Goal: Entertainment & Leisure: Browse casually

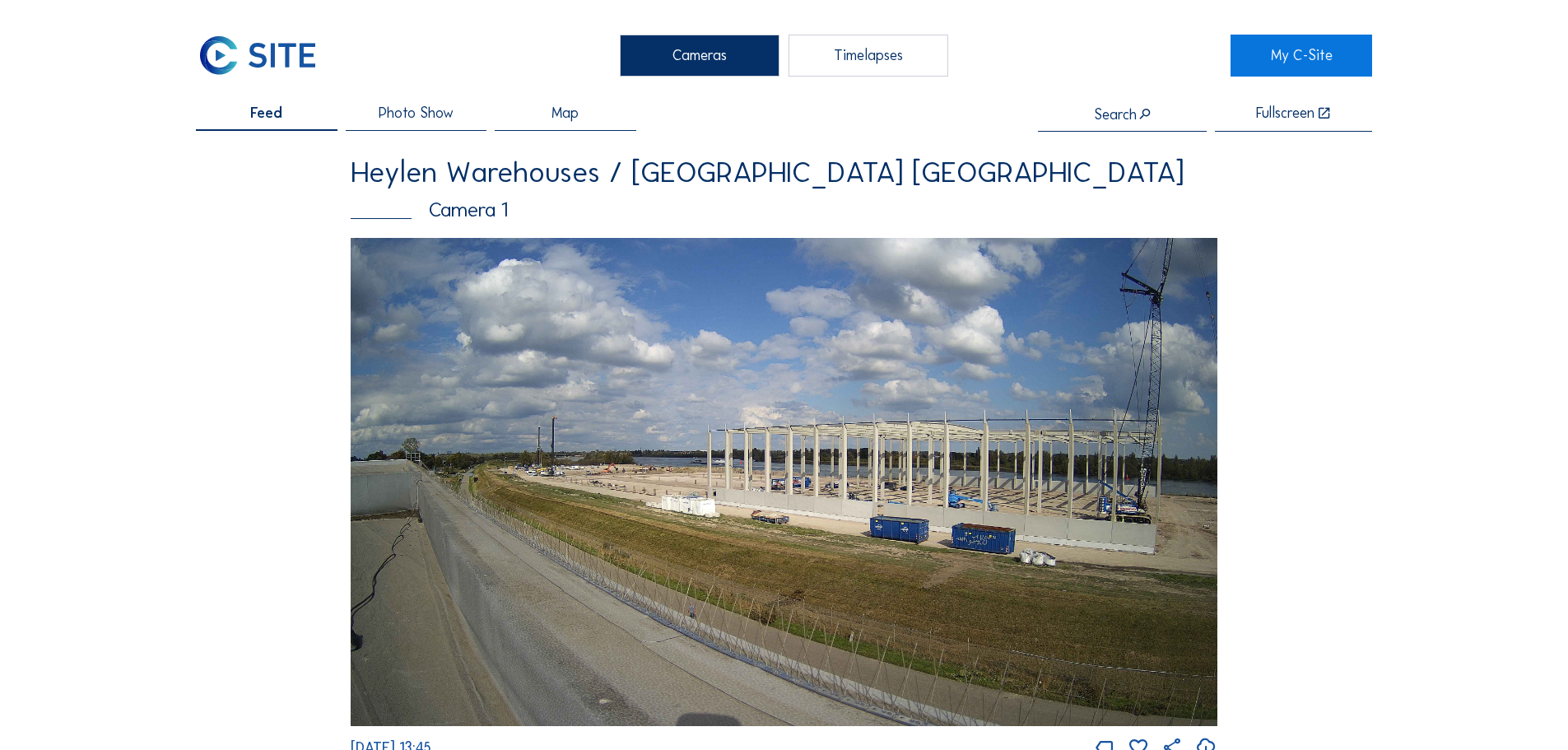
click at [435, 121] on span "Photo Show" at bounding box center [416, 113] width 75 height 14
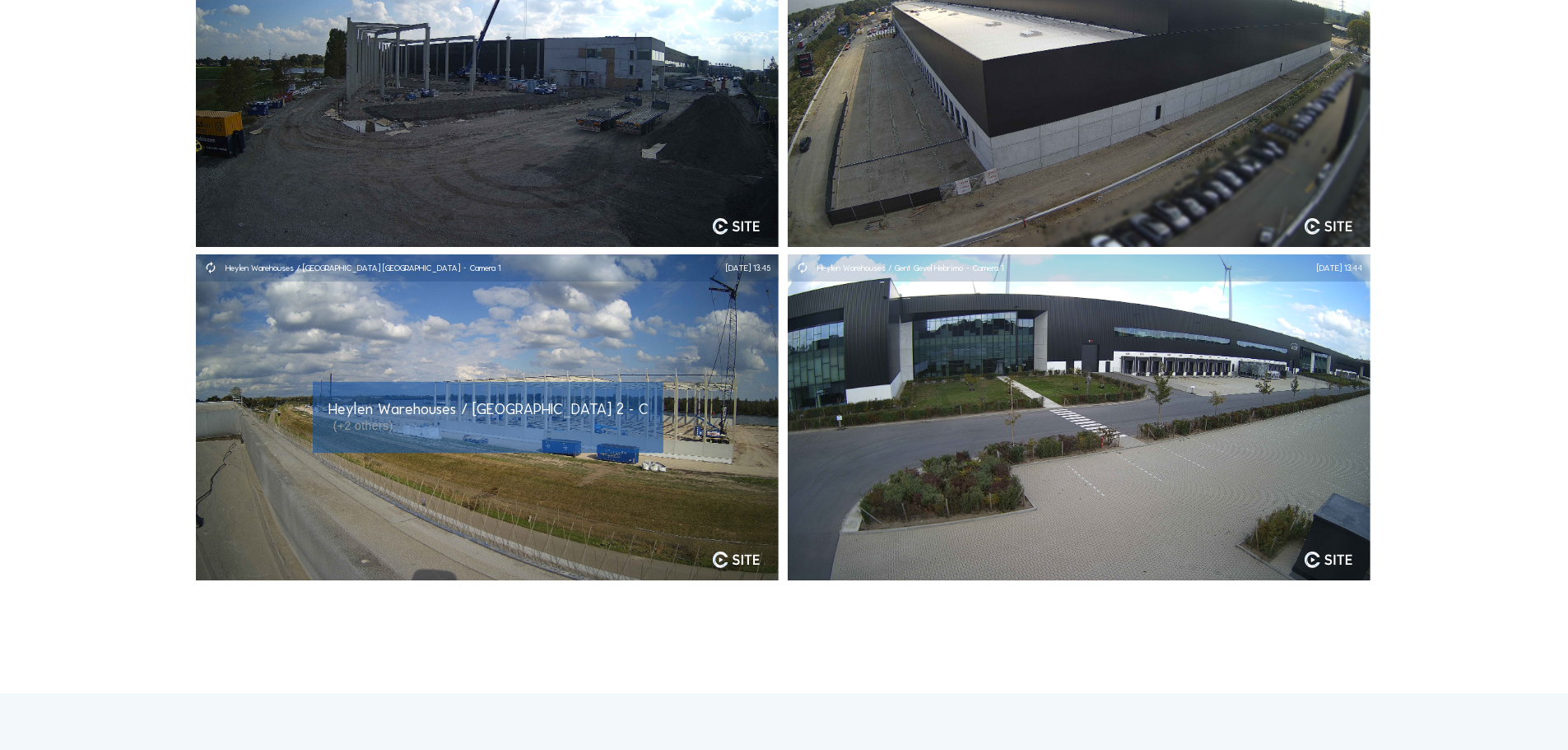
scroll to position [247, 0]
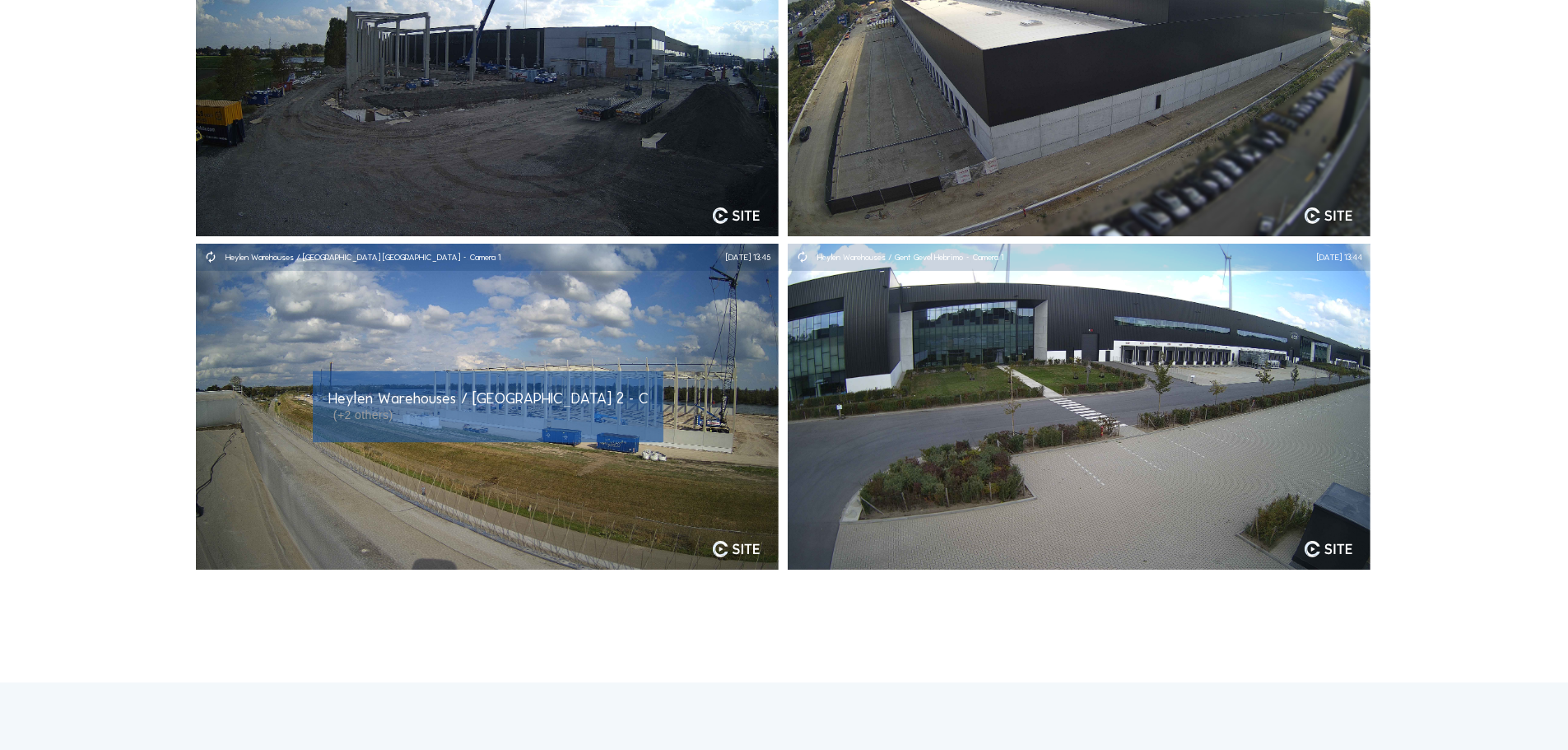
click at [470, 404] on span "Heylen Warehouses / [GEOGRAPHIC_DATA] 2 - Camera 3, ..." at bounding box center [524, 399] width 393 height 19
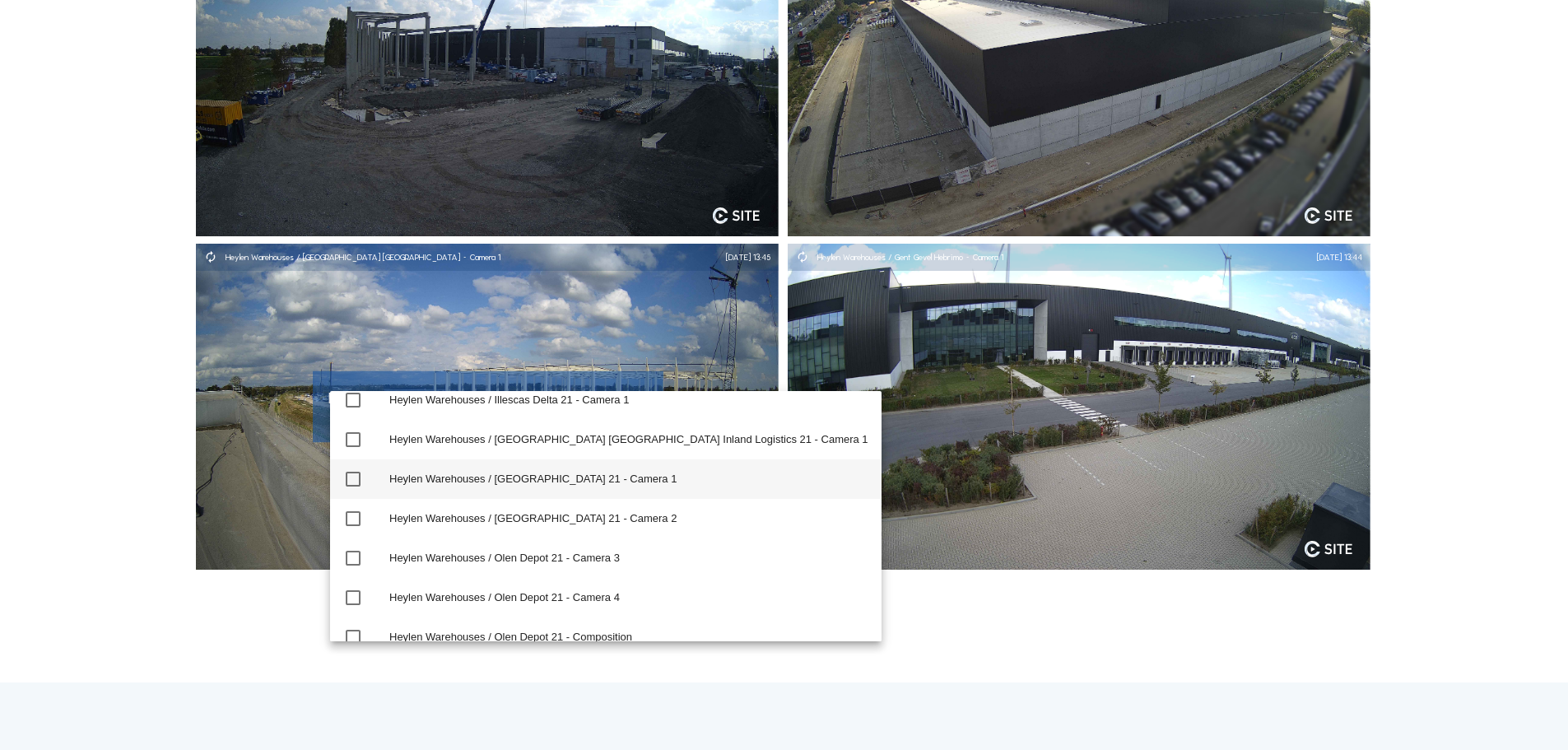
scroll to position [1129, 0]
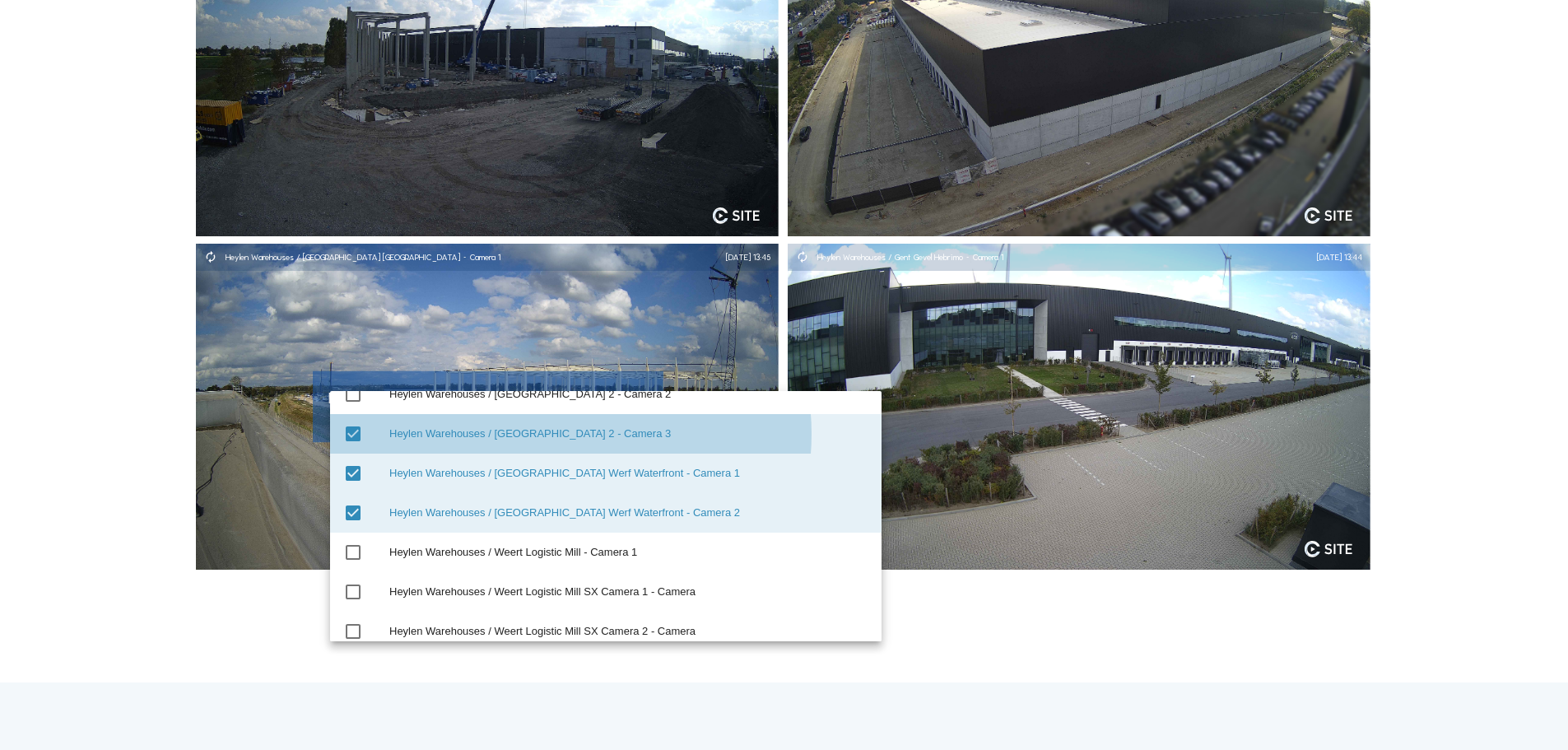
click at [353, 431] on icon "check_box" at bounding box center [353, 433] width 19 height 19
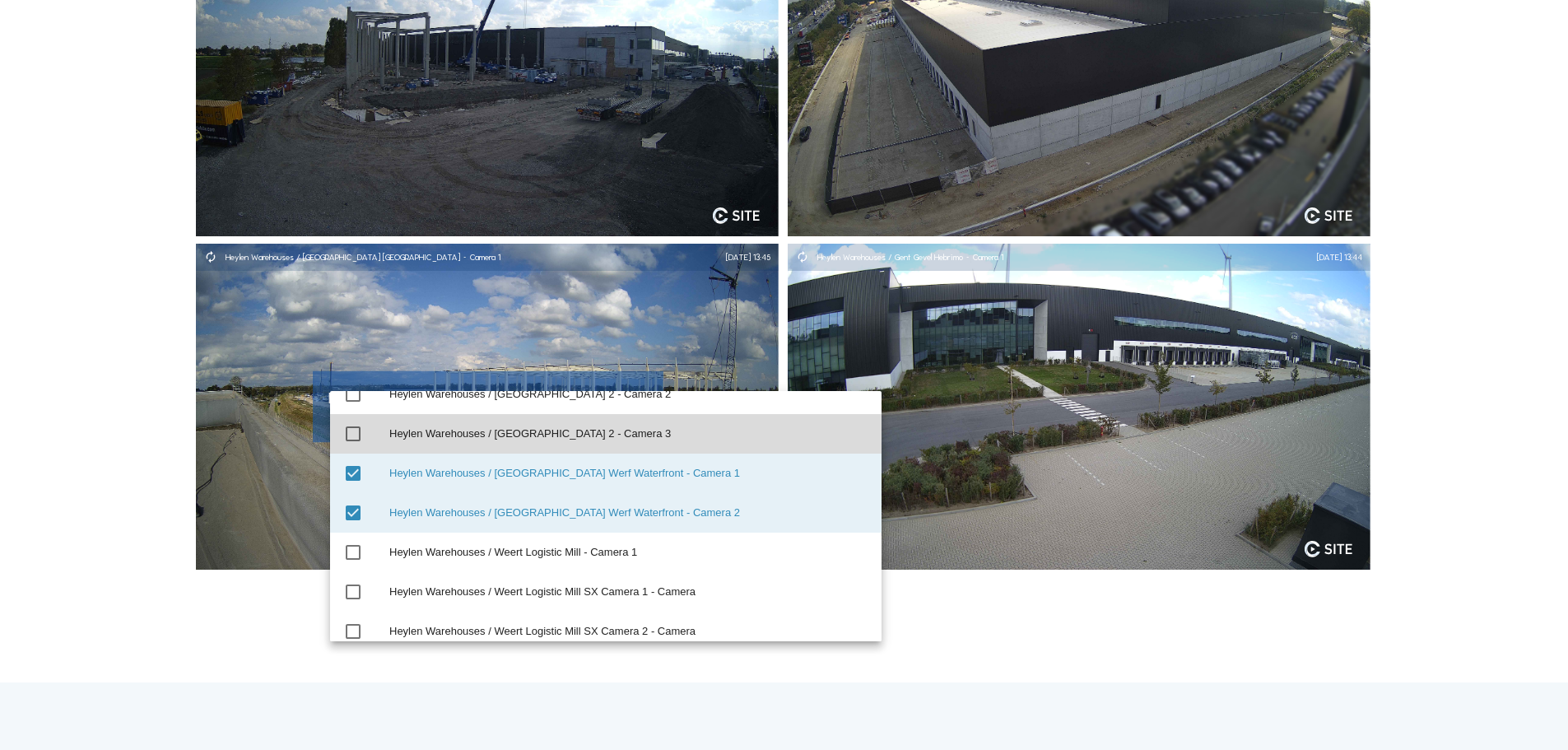
click at [896, 645] on div "Cameras Timelapses My C-Site Feed Photo Show Map Fullscreen Heylen Warehouses /…" at bounding box center [784, 514] width 1568 height 1522
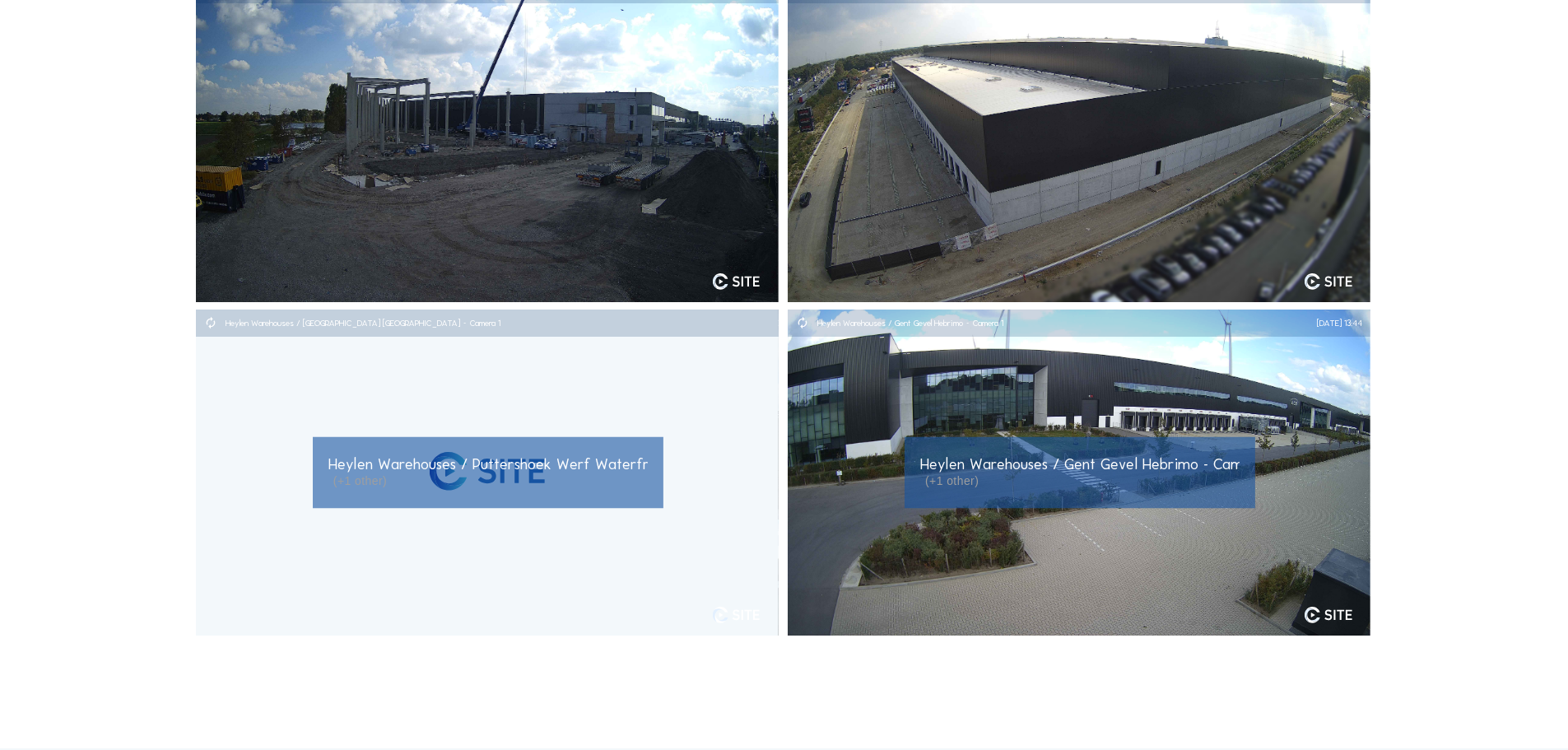
scroll to position [82, 0]
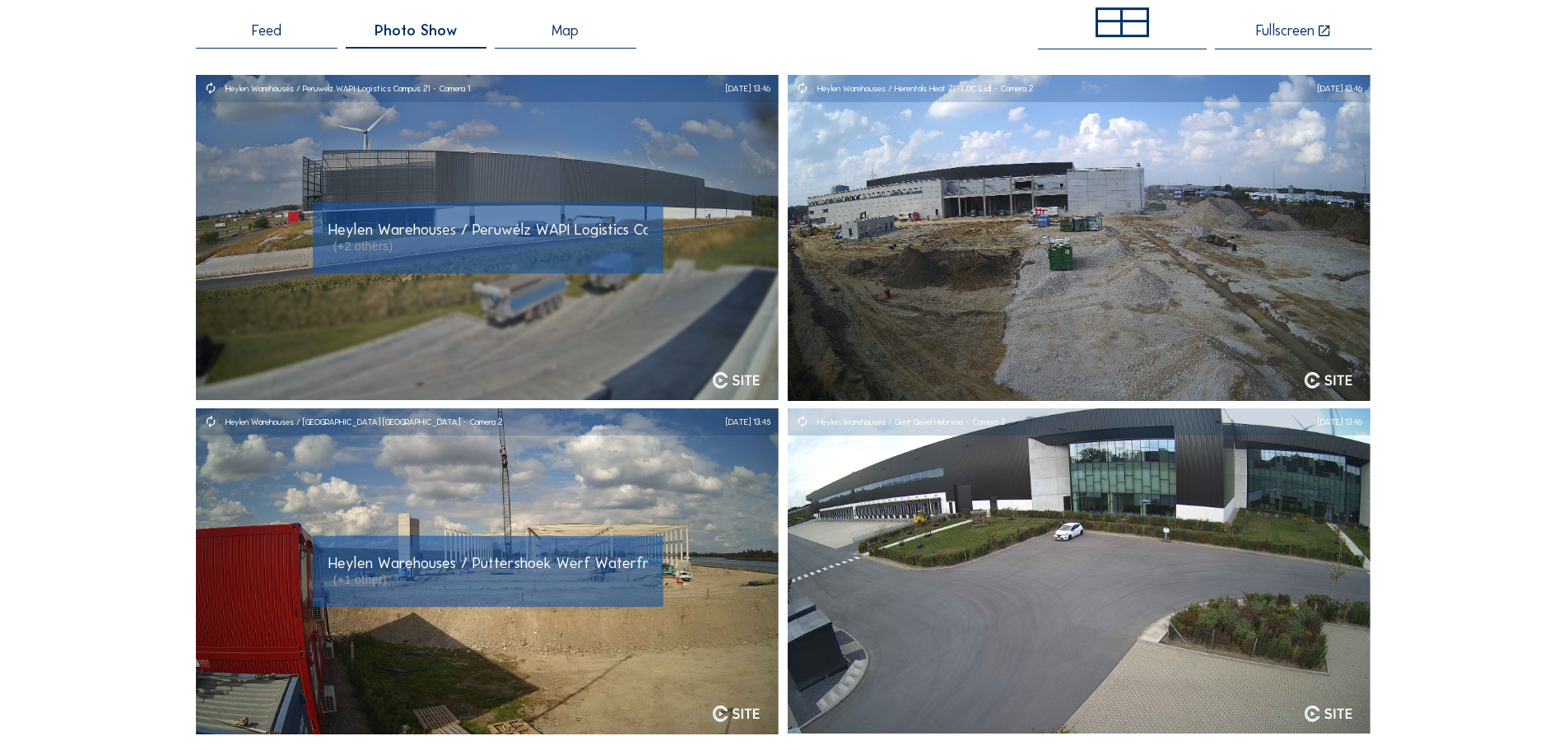
click at [624, 247] on div "Heylen Warehouses / Peruwélz WAPI Logistics Campus 21 - Camera 2, ... (+2 other…" at bounding box center [487, 237] width 319 height 32
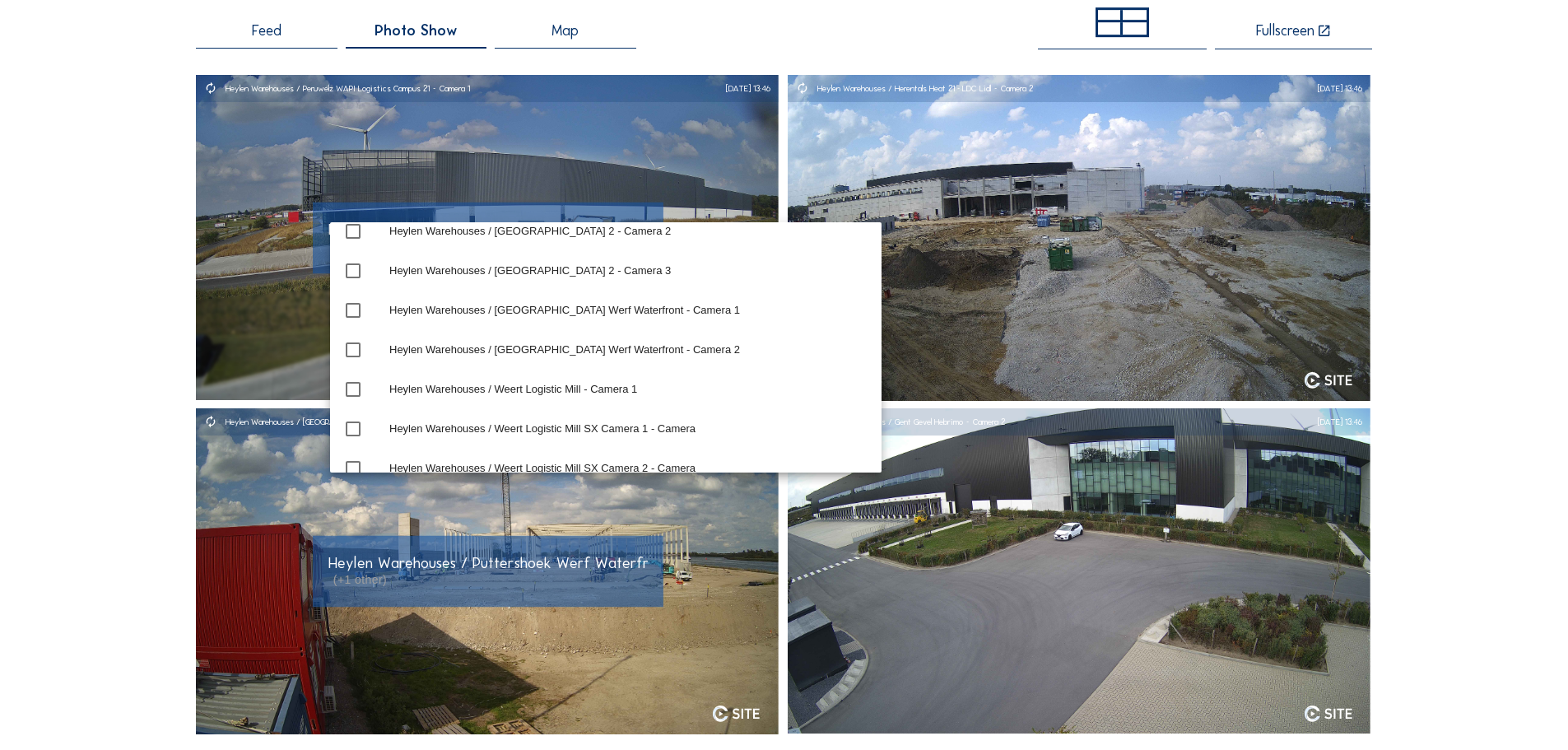
scroll to position [1146, 0]
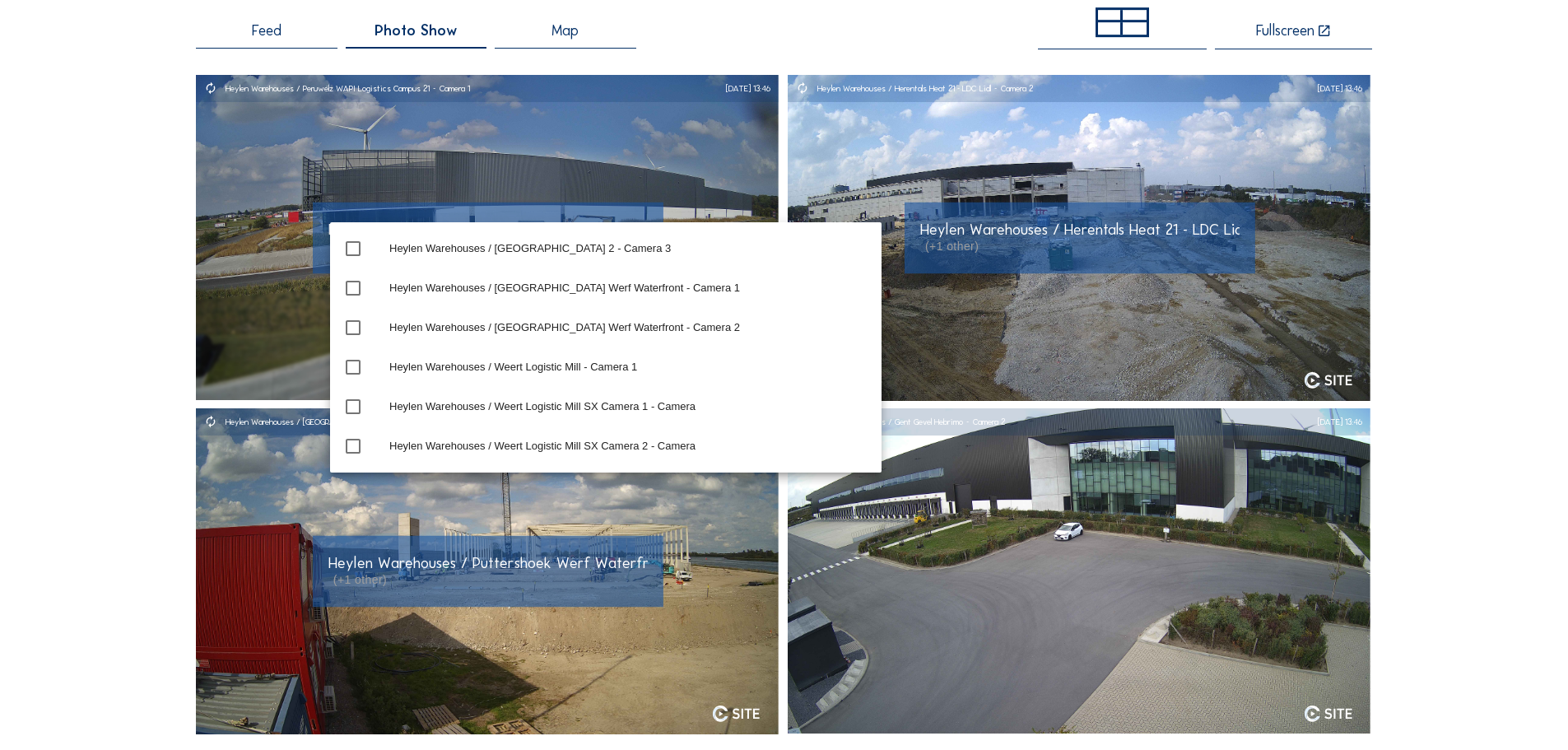
click at [1039, 274] on div "Heylen Warehouses / Herentals Heat 21 - LDC Lidl - Camera 1, ... (+1 other)" at bounding box center [1079, 238] width 350 height 71
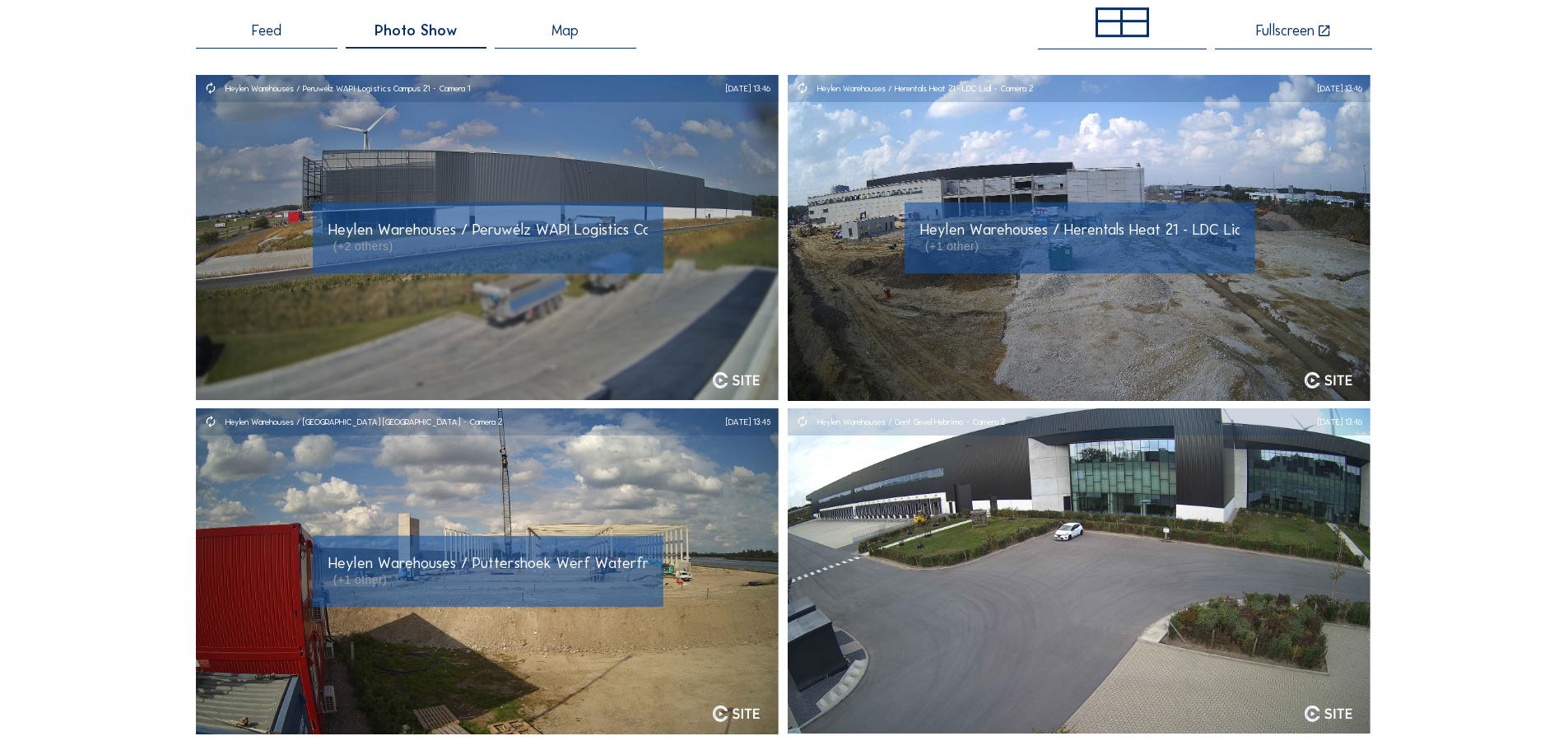
click at [1087, 236] on span "Heylen Warehouses / Herentals Heat 21 - LDC Lidl - Camera 1, ..." at bounding box center [1131, 230] width 421 height 19
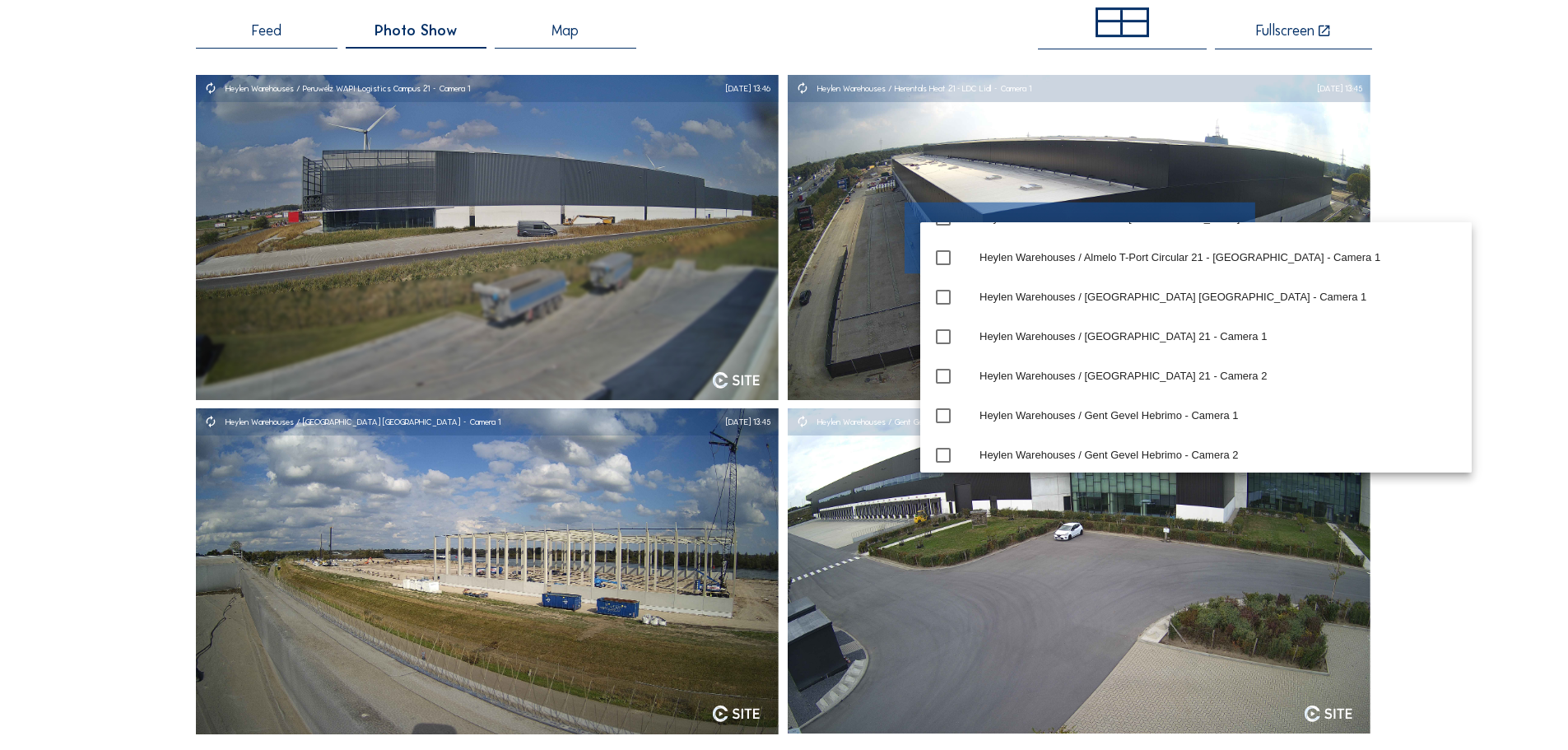
scroll to position [0, 0]
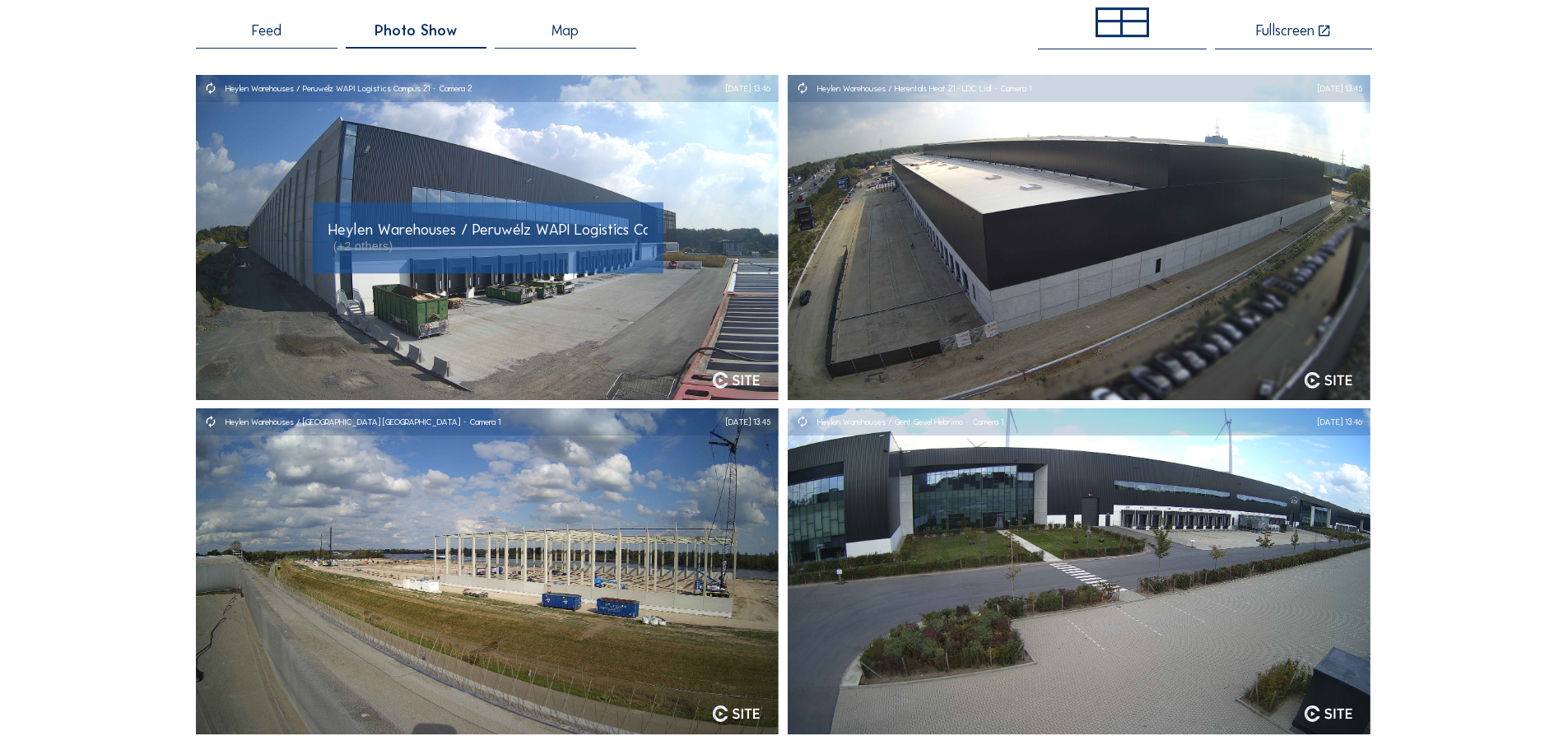
click at [440, 276] on img at bounding box center [487, 238] width 583 height 326
click at [456, 311] on img at bounding box center [487, 238] width 583 height 326
click at [462, 234] on span "Heylen Warehouses / Peruwélz WAPI Logistics Campus 21 - Camera 2, ..." at bounding box center [564, 230] width 471 height 19
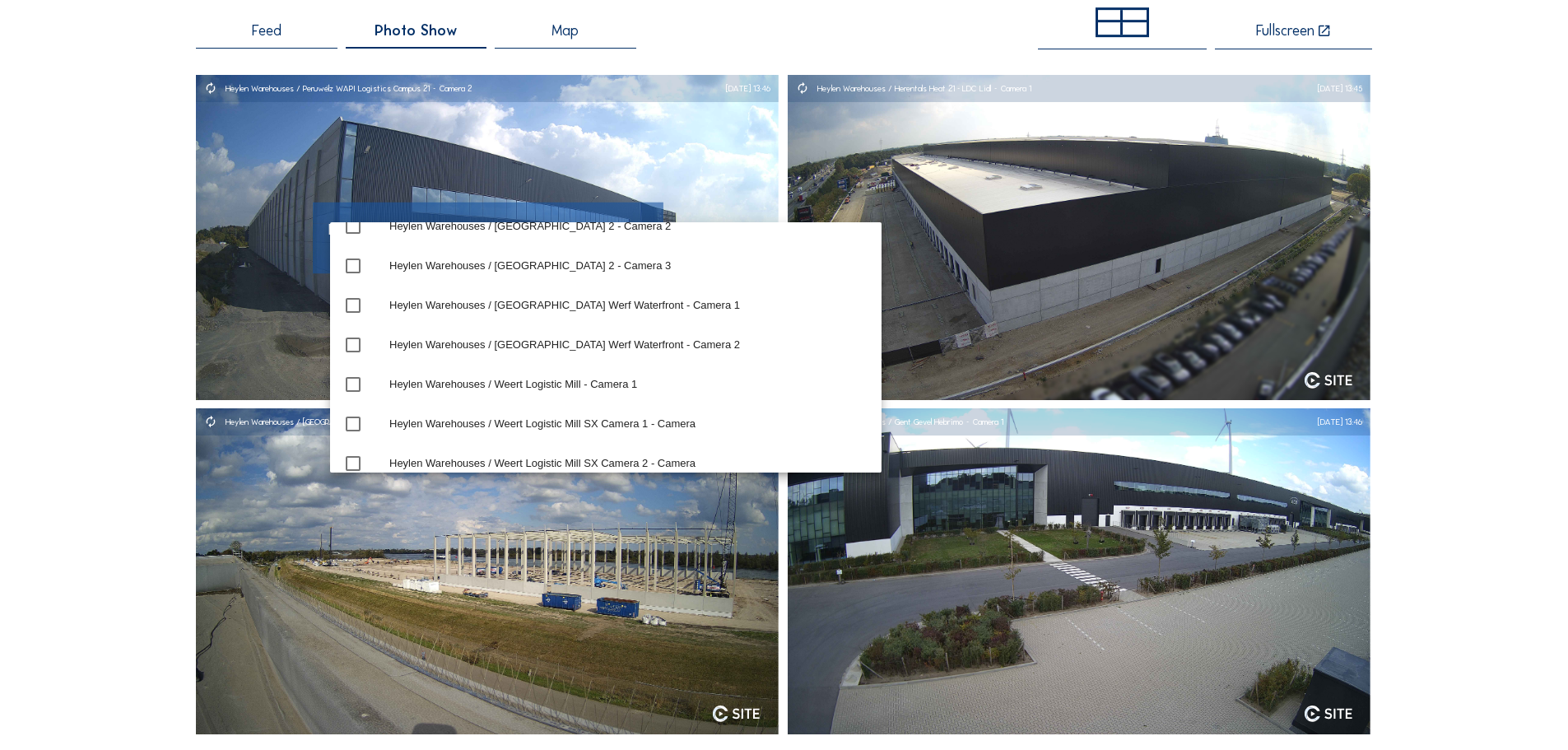
scroll to position [1146, 0]
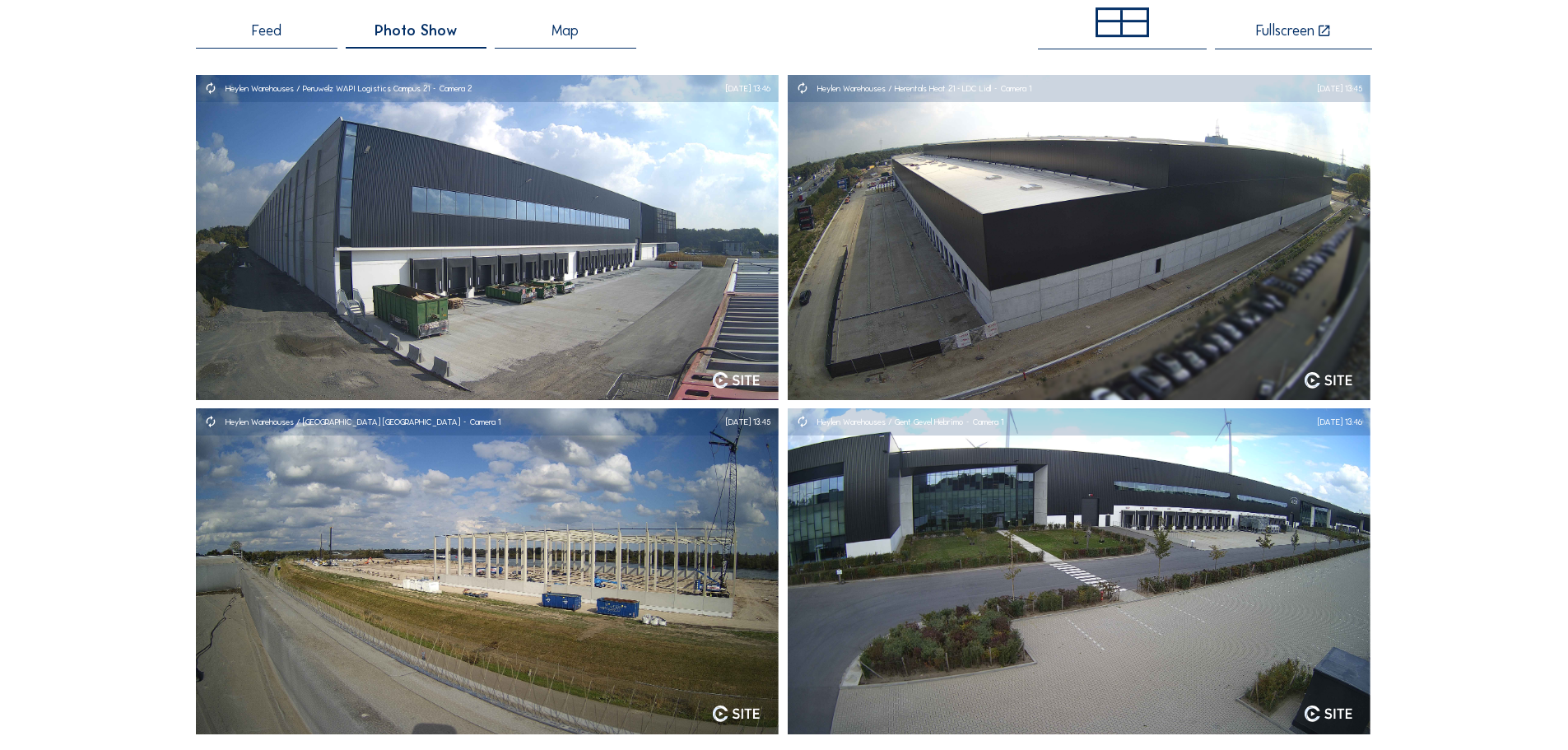
click at [121, 299] on div "Cameras Timelapses My C-Site Feed Photo Show Map Fullscreen Heylen Warehouses /…" at bounding box center [784, 679] width 1568 height 1522
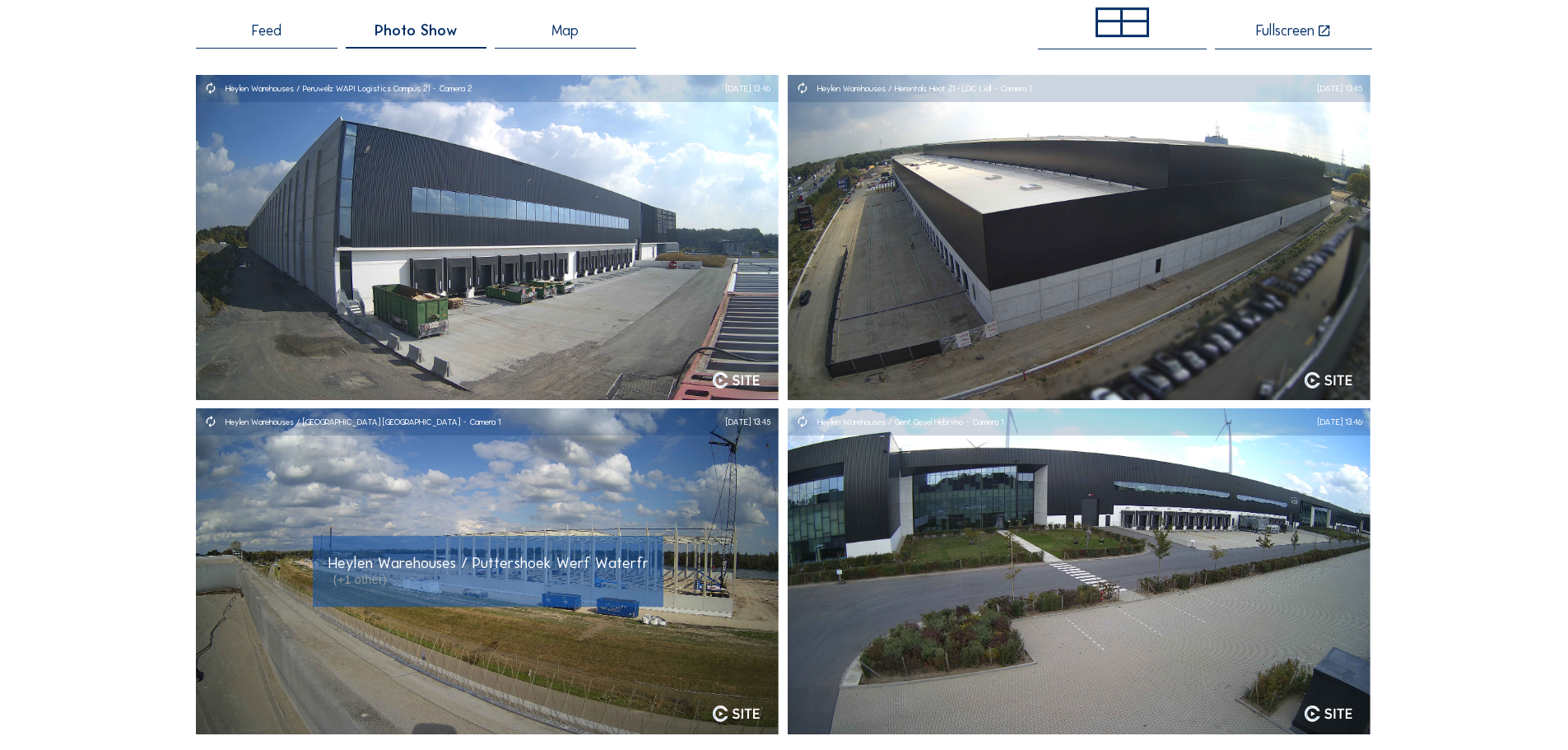
scroll to position [247, 0]
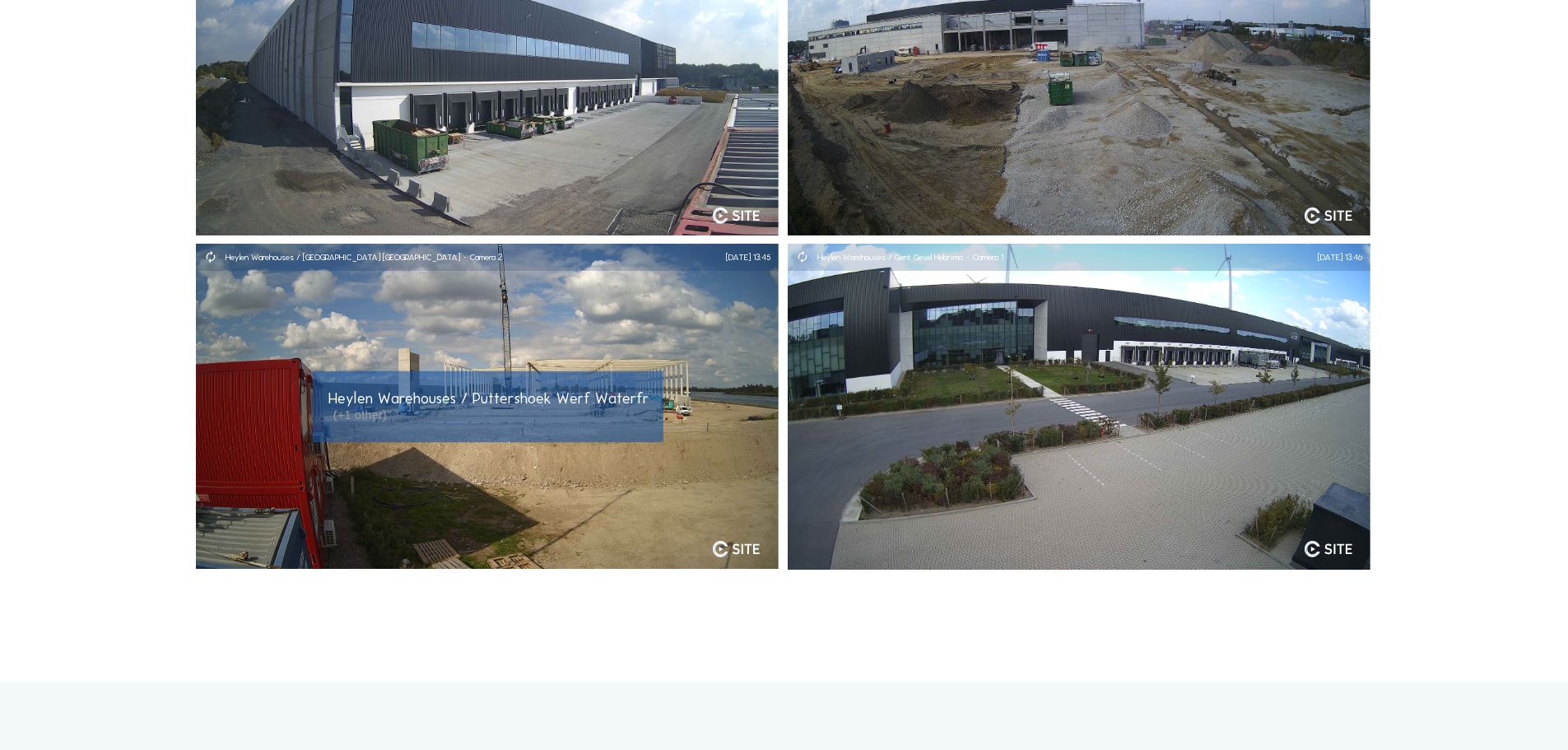
click at [442, 402] on span "Heylen Warehouses / Puttershoek Werf Waterfront - Camera 1, ..." at bounding box center [545, 399] width 435 height 19
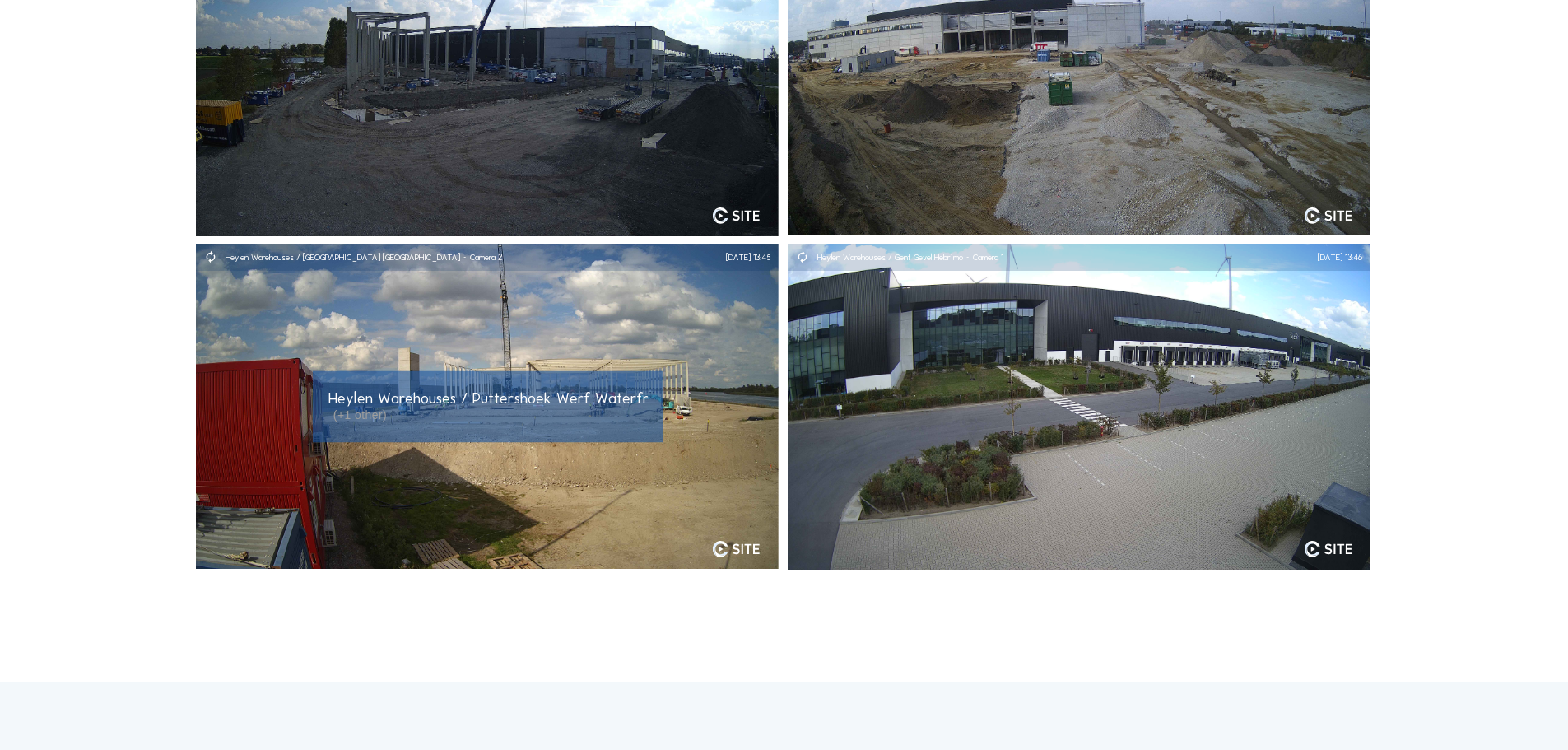
click at [731, 403] on img at bounding box center [487, 406] width 583 height 326
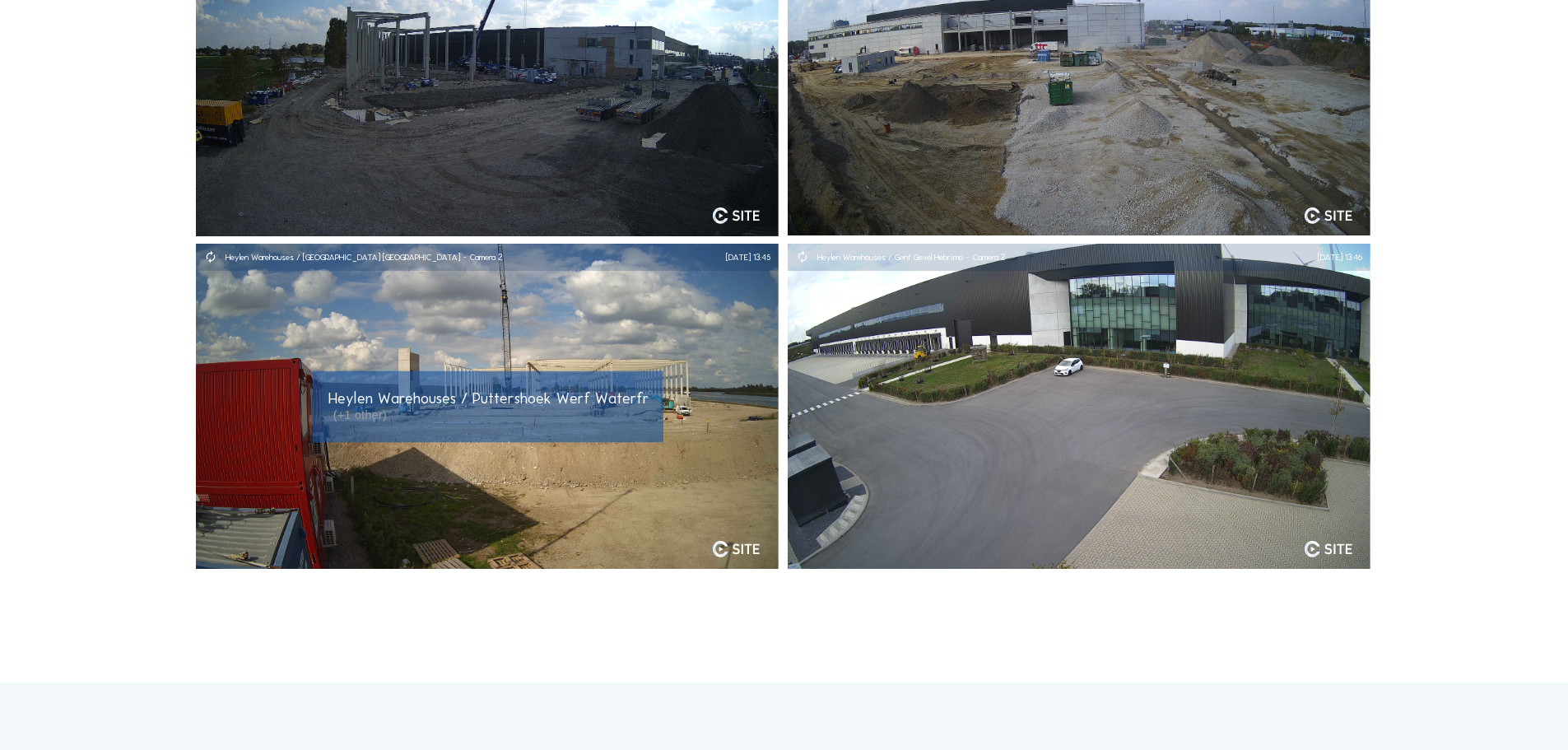
click at [565, 400] on span "Heylen Warehouses / Puttershoek Werf Waterfront - Camera 1, ..." at bounding box center [545, 399] width 435 height 19
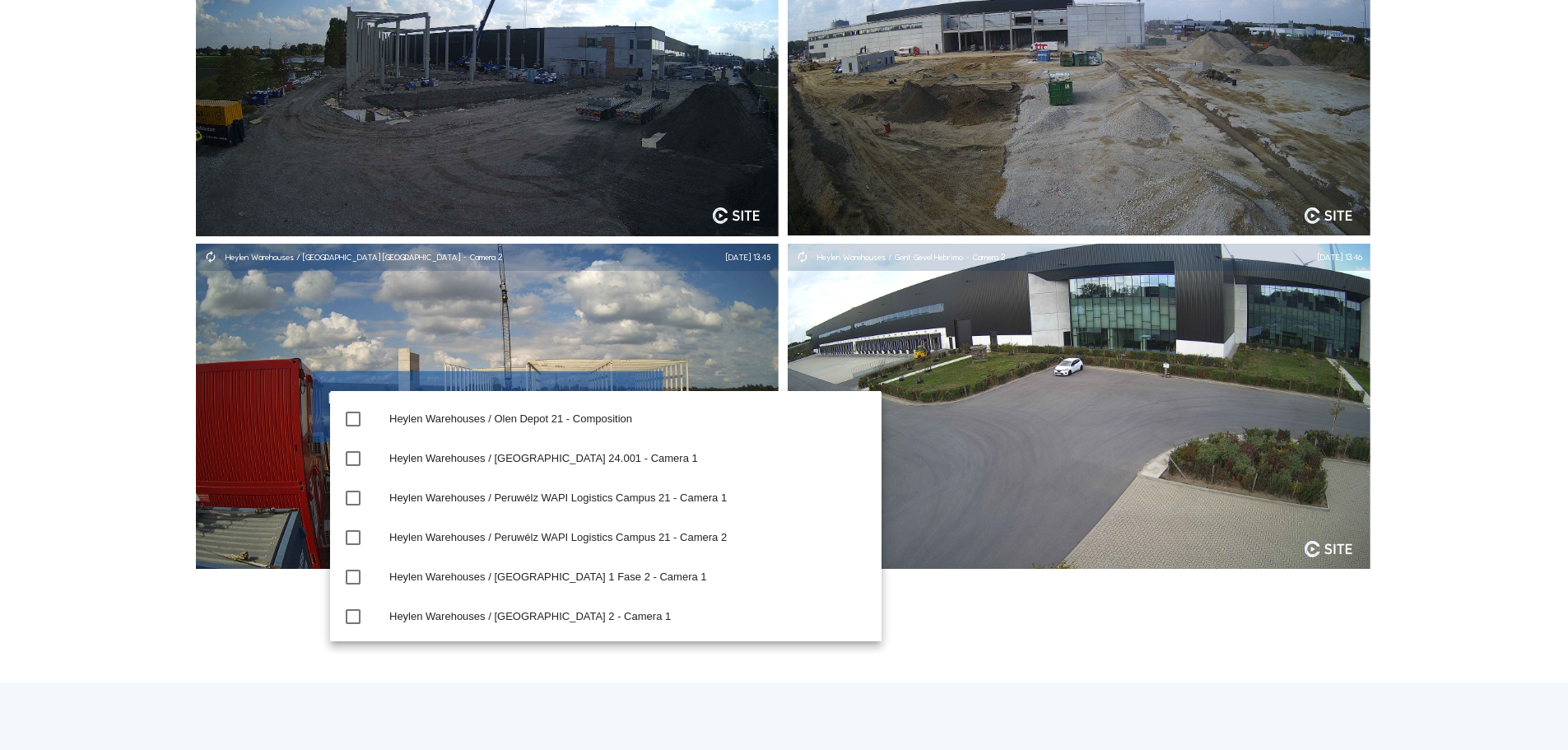
scroll to position [1029, 0]
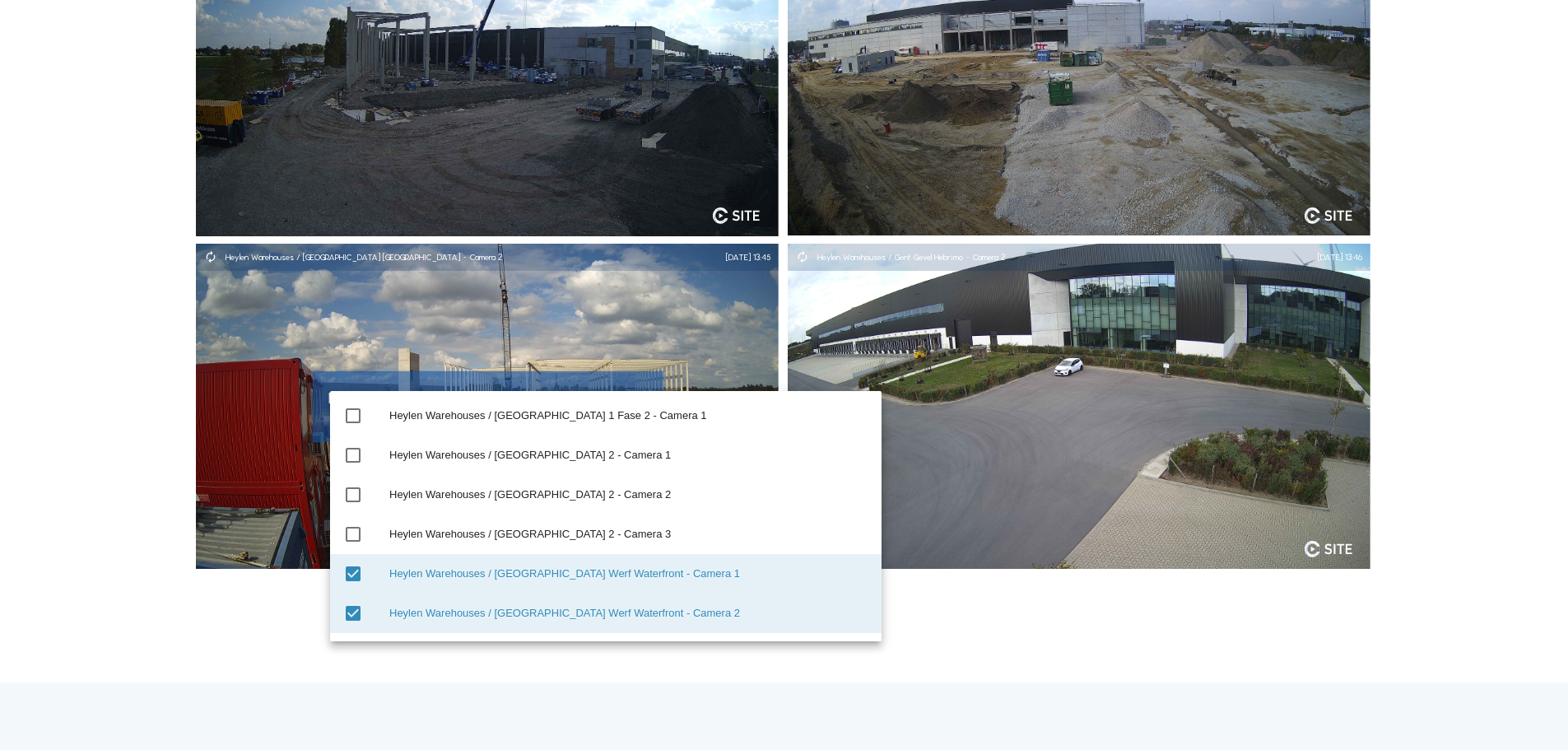
click at [963, 627] on div "Cameras Timelapses My C-Site Feed Photo Show Map Fullscreen Heylen Warehouses /…" at bounding box center [784, 514] width 1568 height 1522
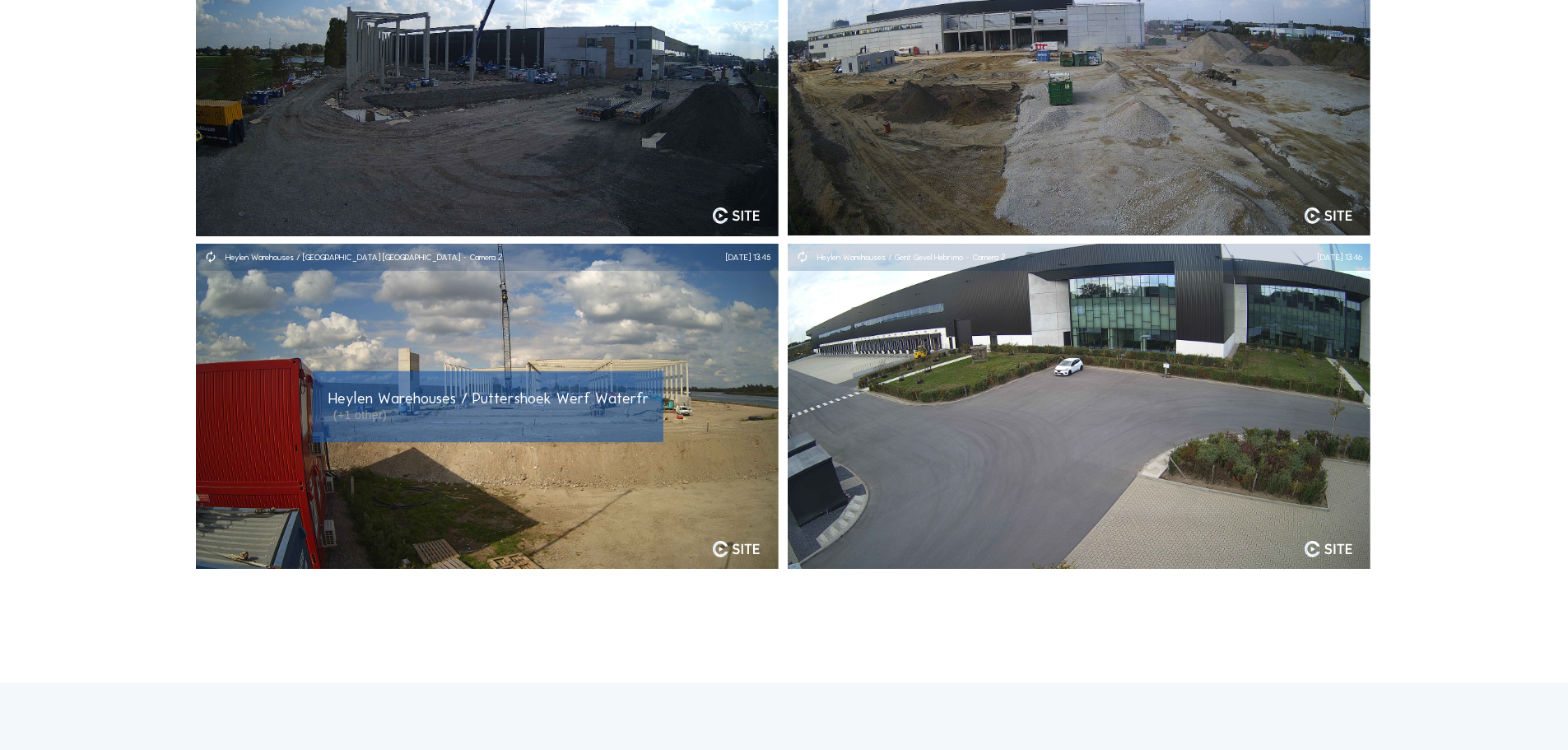
scroll to position [0, 0]
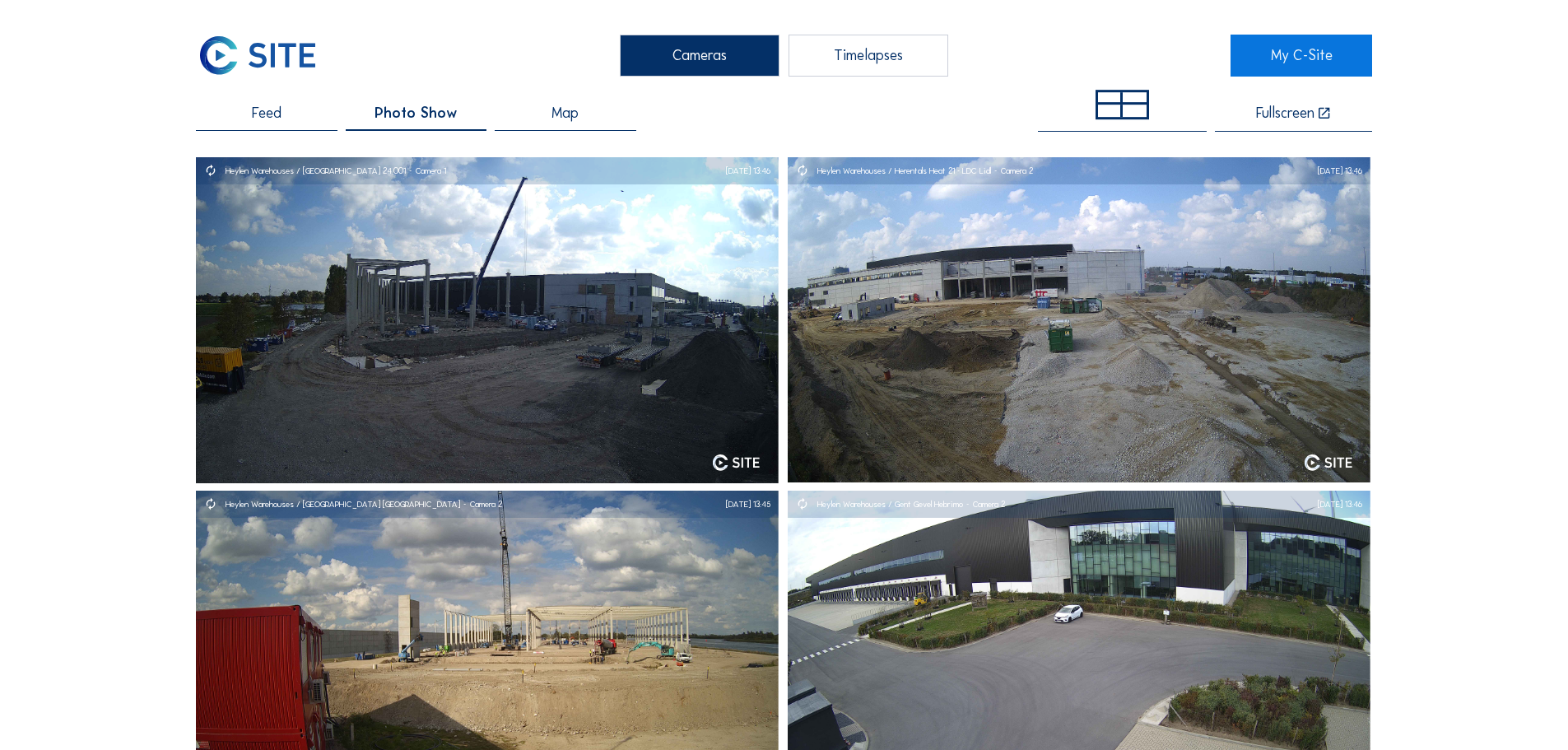
click at [563, 47] on div "Cameras Timelapses" at bounding box center [784, 55] width 894 height 42
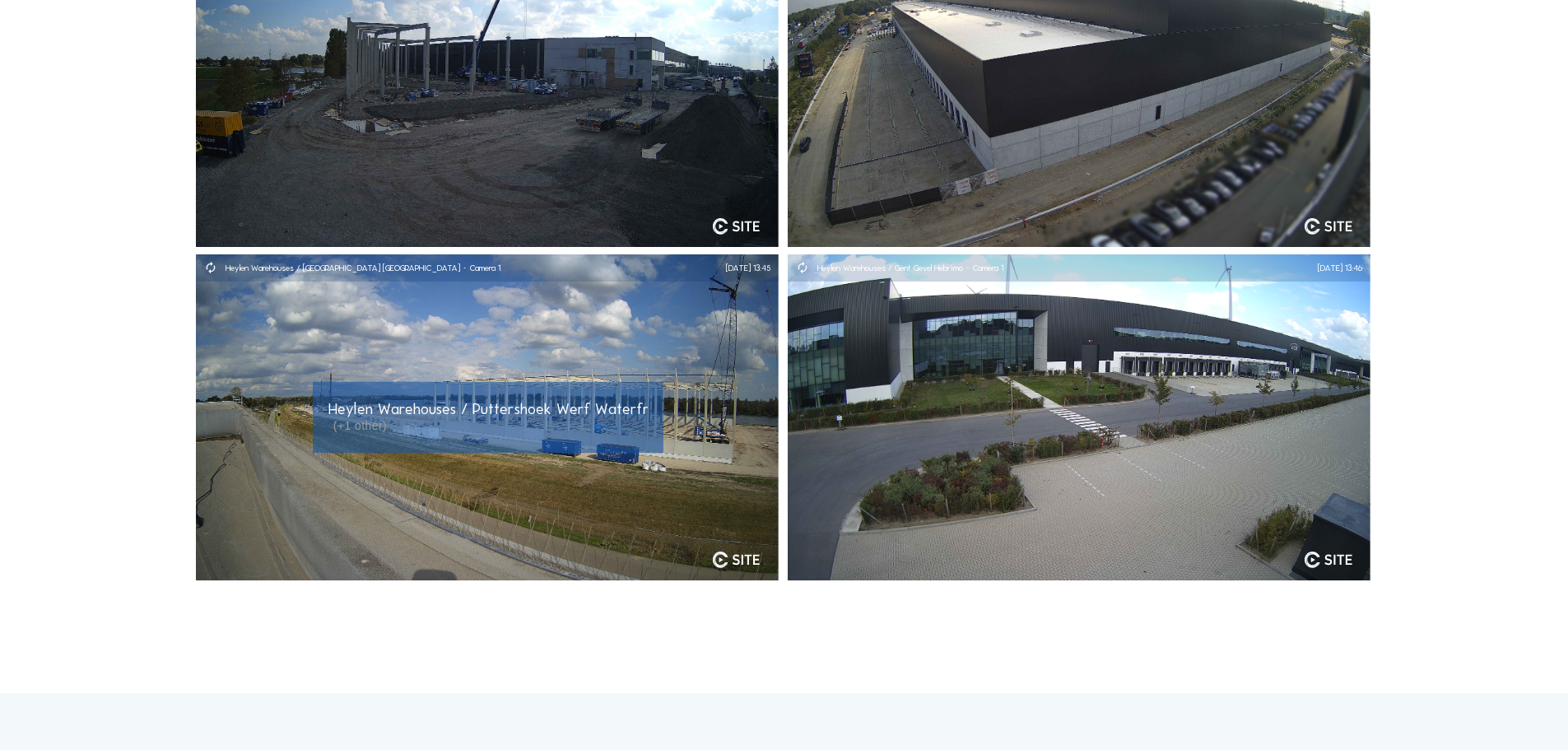
scroll to position [247, 0]
